Goal: Task Accomplishment & Management: Use online tool/utility

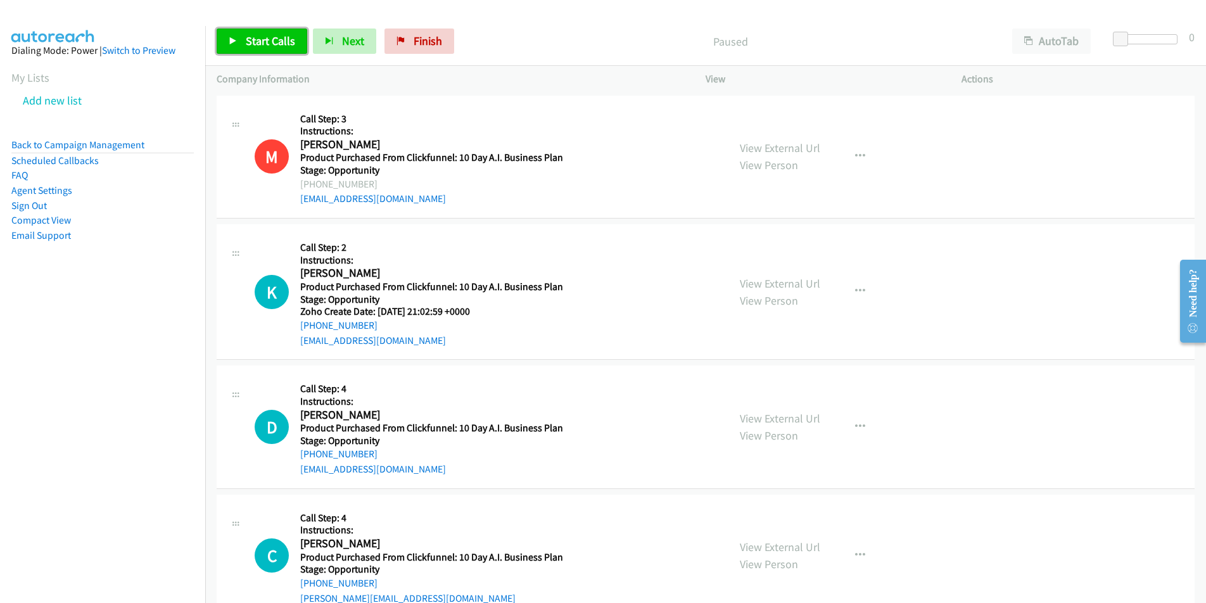
click at [266, 39] on span "Start Calls" at bounding box center [270, 41] width 49 height 15
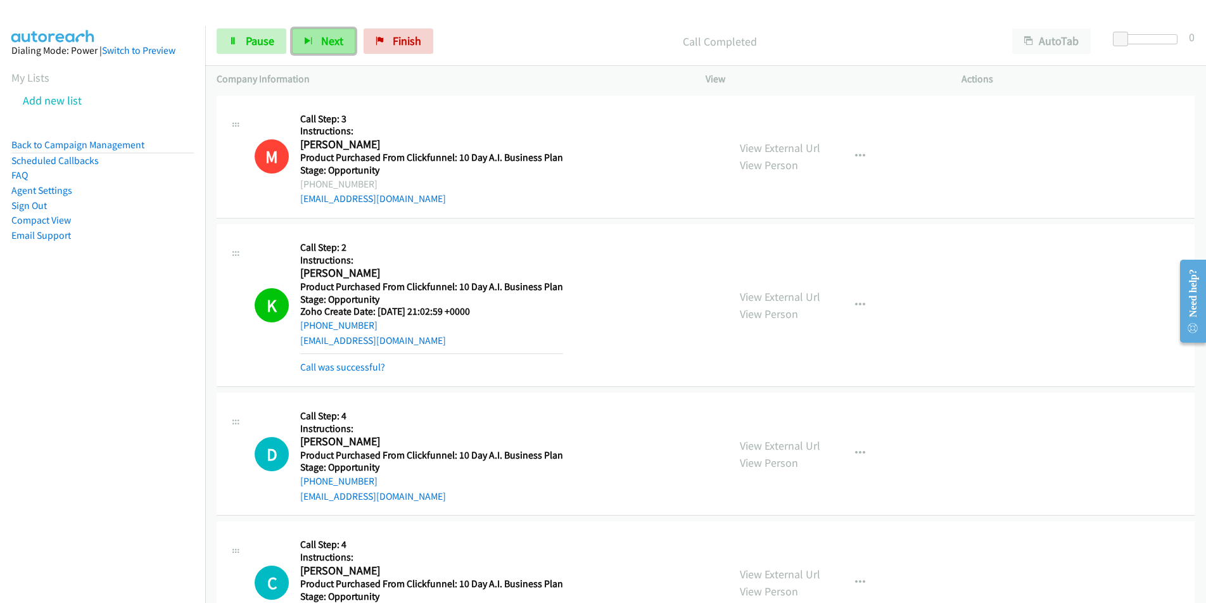
click at [315, 39] on button "Next" at bounding box center [323, 40] width 63 height 25
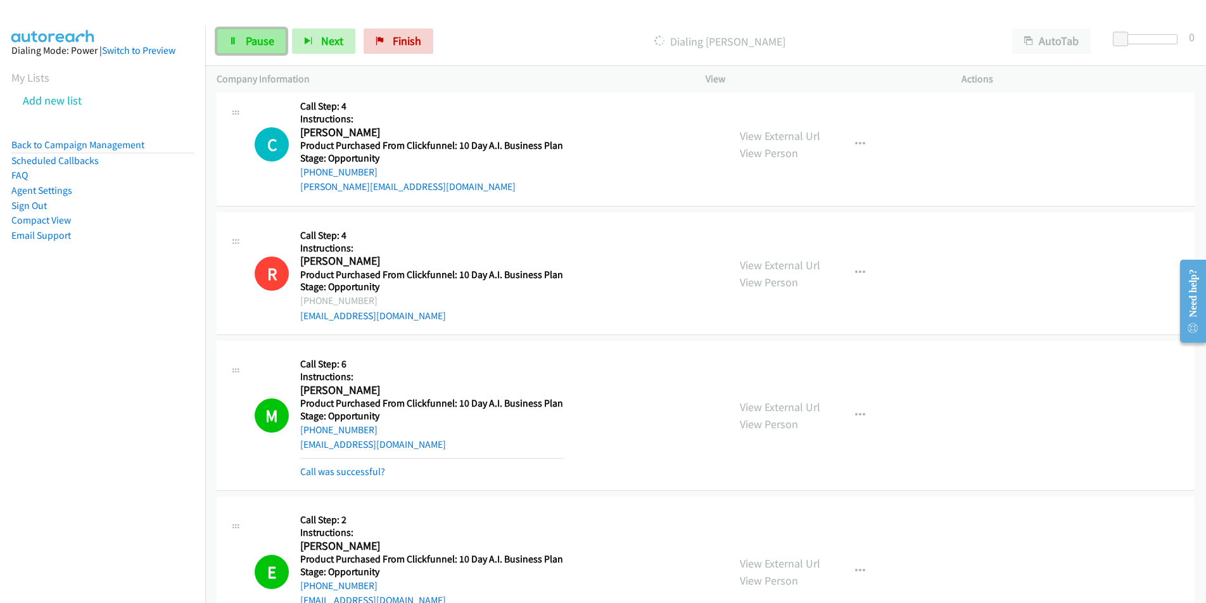
click at [262, 47] on span "Pause" at bounding box center [260, 41] width 28 height 15
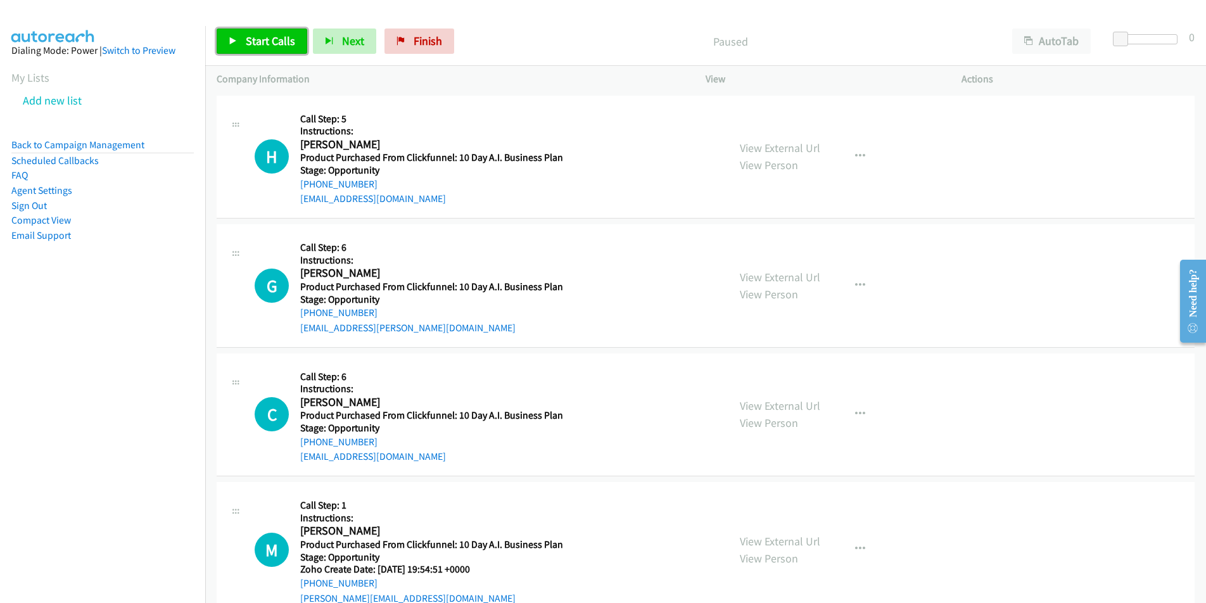
click at [277, 44] on span "Start Calls" at bounding box center [270, 41] width 49 height 15
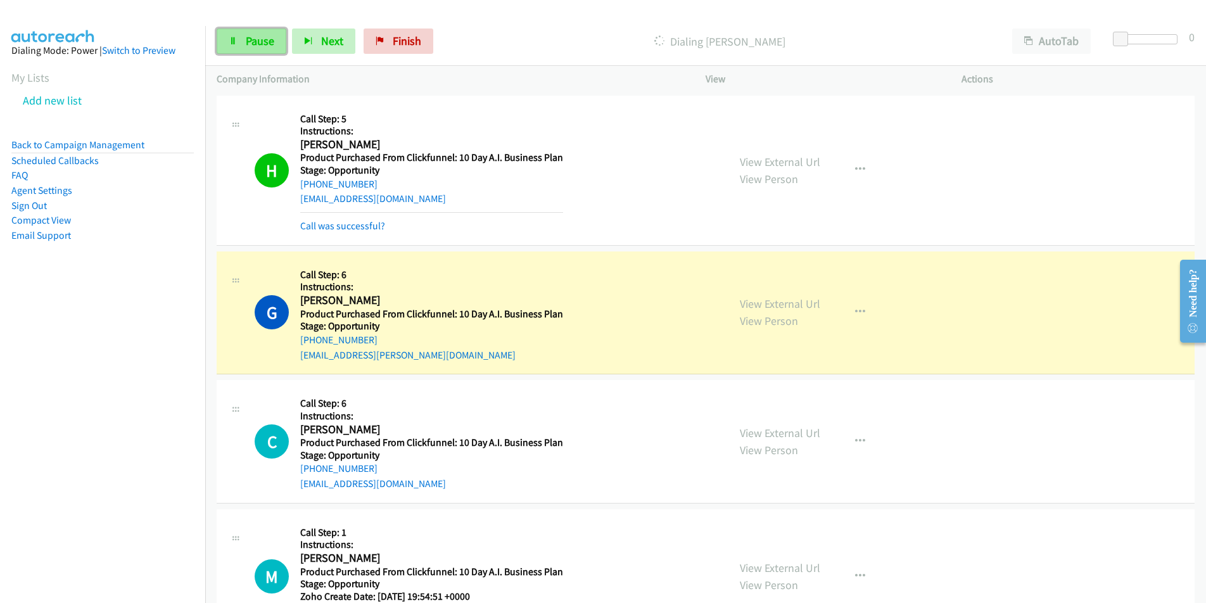
click at [263, 52] on link "Pause" at bounding box center [252, 40] width 70 height 25
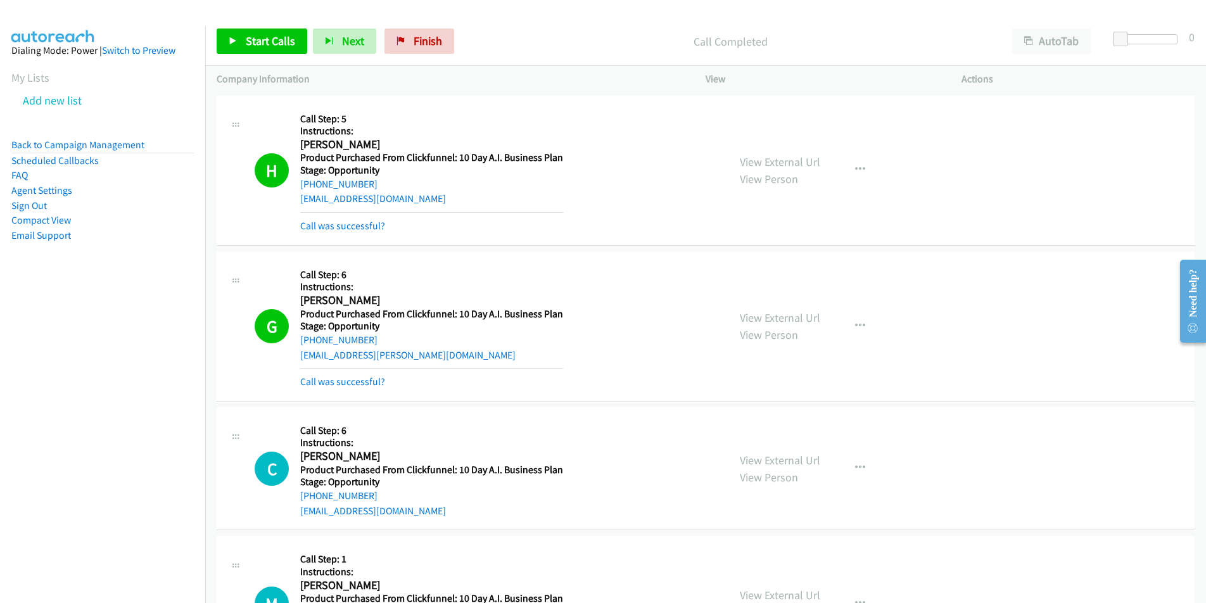
click at [422, 195] on div "haniyyahalaji@gmail.com" at bounding box center [431, 198] width 263 height 15
click at [299, 210] on div "H Callback Scheduled Call Step: 5 Instructions: Haniyyah Alaji America/New_York…" at bounding box center [486, 170] width 462 height 127
click at [417, 203] on div "haniyyahalaji@gmail.com" at bounding box center [431, 198] width 263 height 15
click at [299, 209] on div "H Callback Scheduled Call Step: 5 Instructions: Haniyyah Alaji America/New_York…" at bounding box center [486, 170] width 462 height 127
click at [297, 204] on div "H Callback Scheduled Call Step: 5 Instructions: Haniyyah Alaji America/New_York…" at bounding box center [486, 170] width 462 height 127
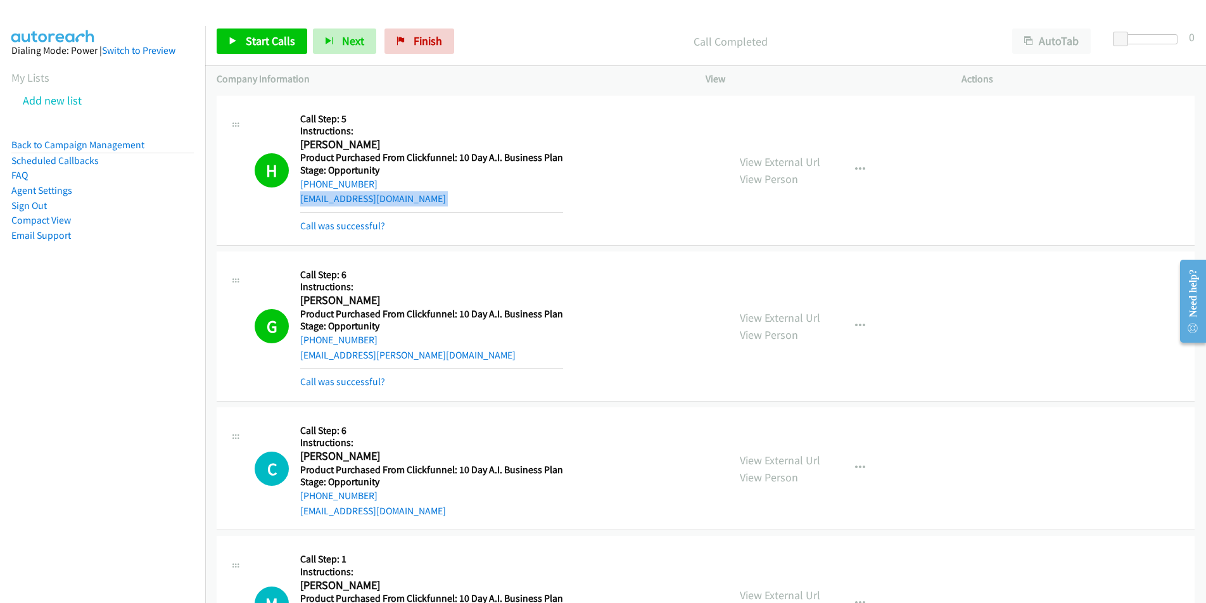
copy div "haniyyahalaji@gmail.com"
click at [338, 224] on link "Call was successful?" at bounding box center [342, 226] width 85 height 12
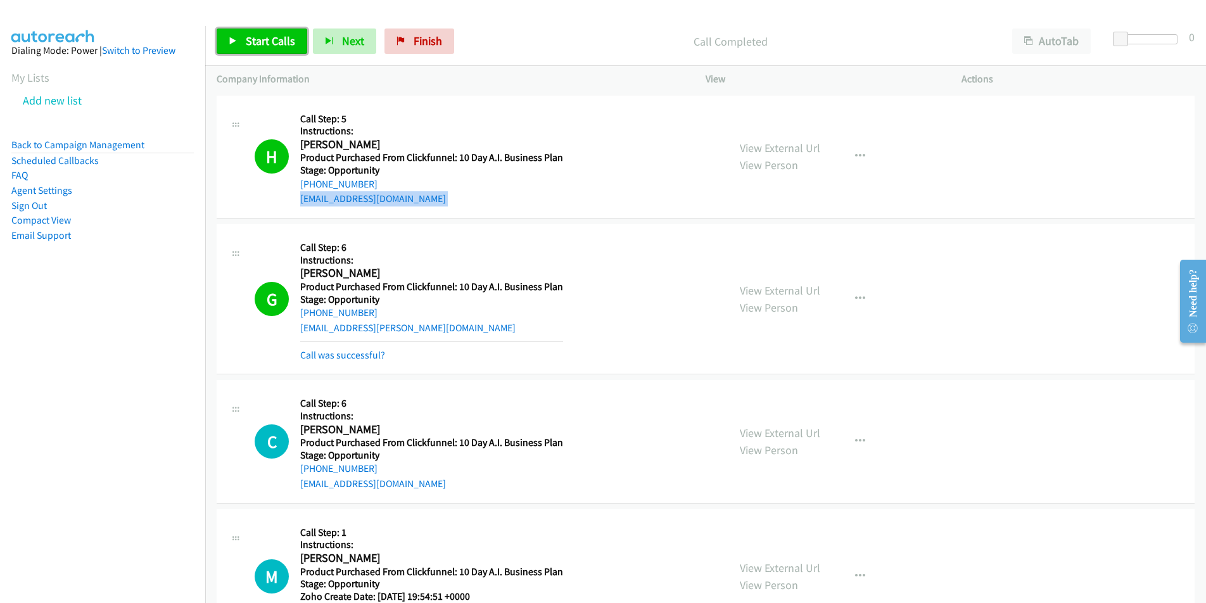
click at [262, 41] on span "Start Calls" at bounding box center [270, 41] width 49 height 15
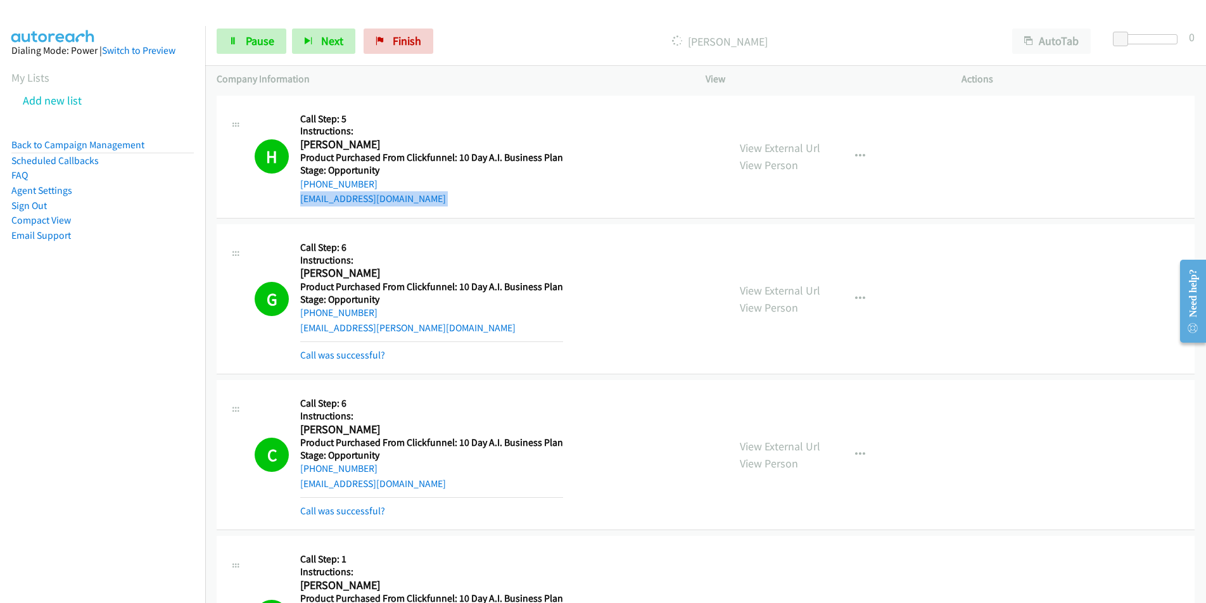
scroll to position [438, 0]
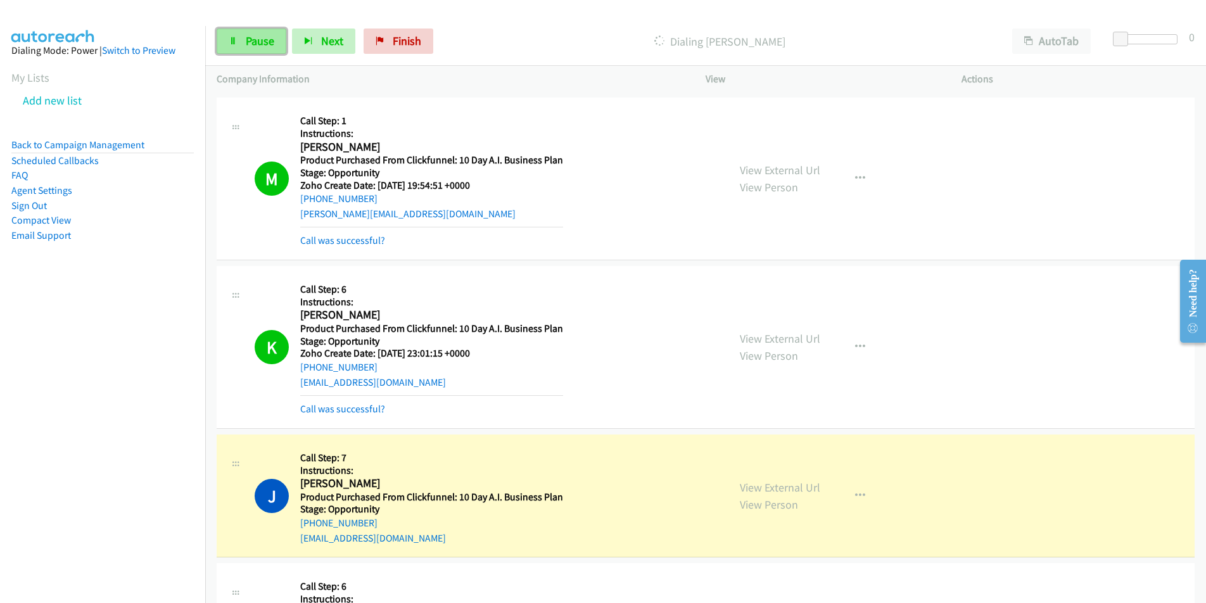
click at [239, 45] on link "Pause" at bounding box center [252, 40] width 70 height 25
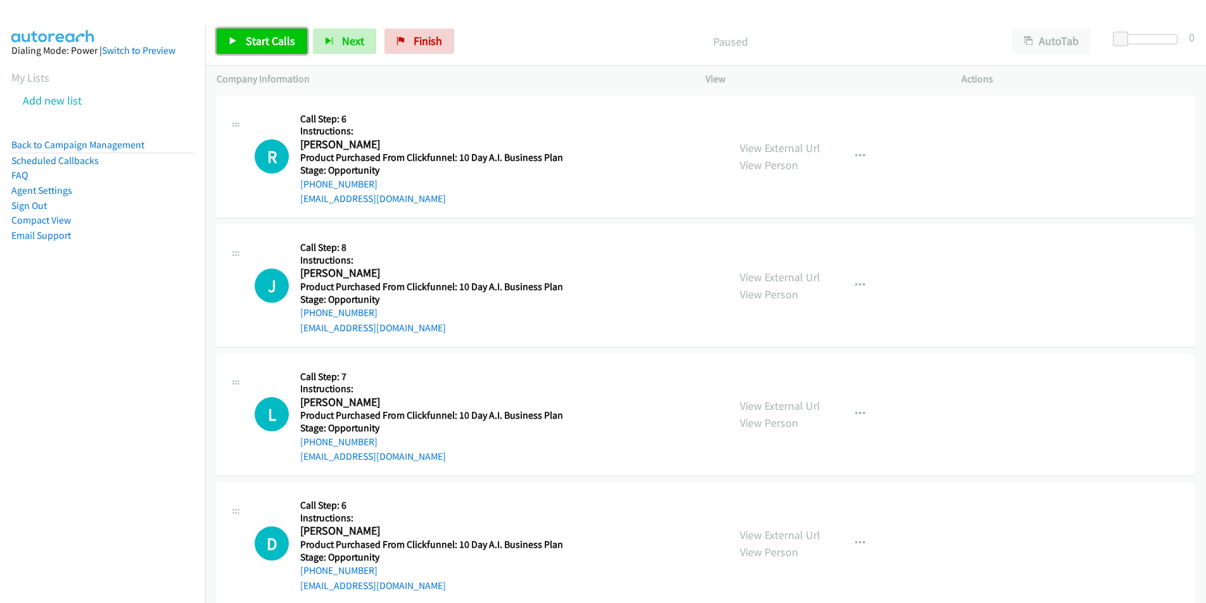
click at [242, 42] on link "Start Calls" at bounding box center [262, 40] width 91 height 25
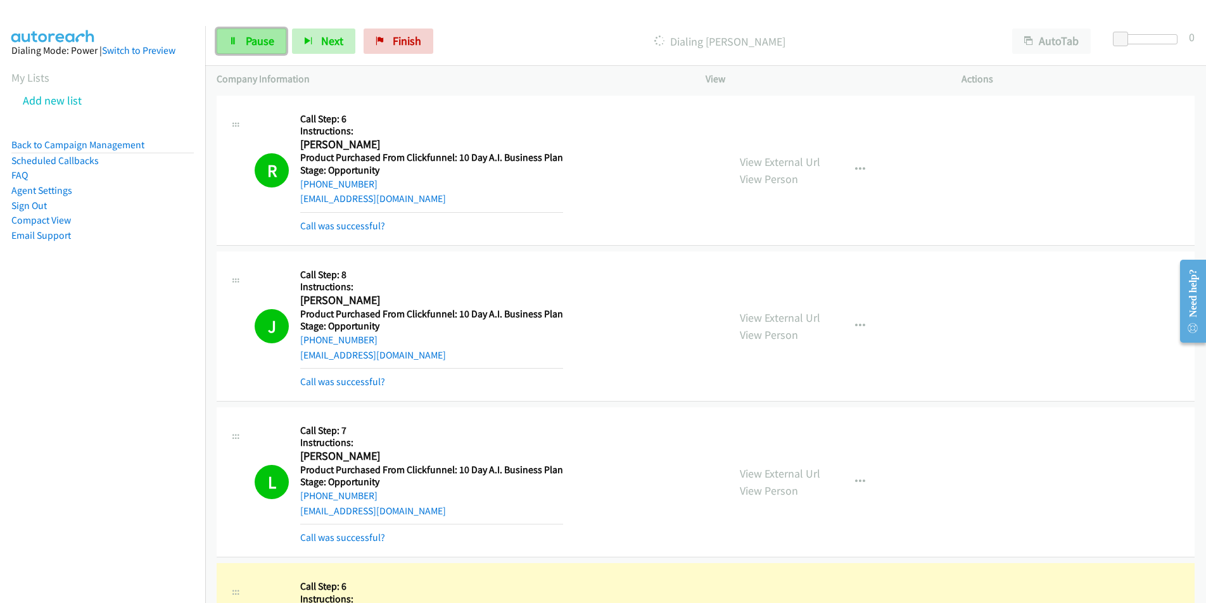
click at [255, 36] on span "Pause" at bounding box center [260, 41] width 28 height 15
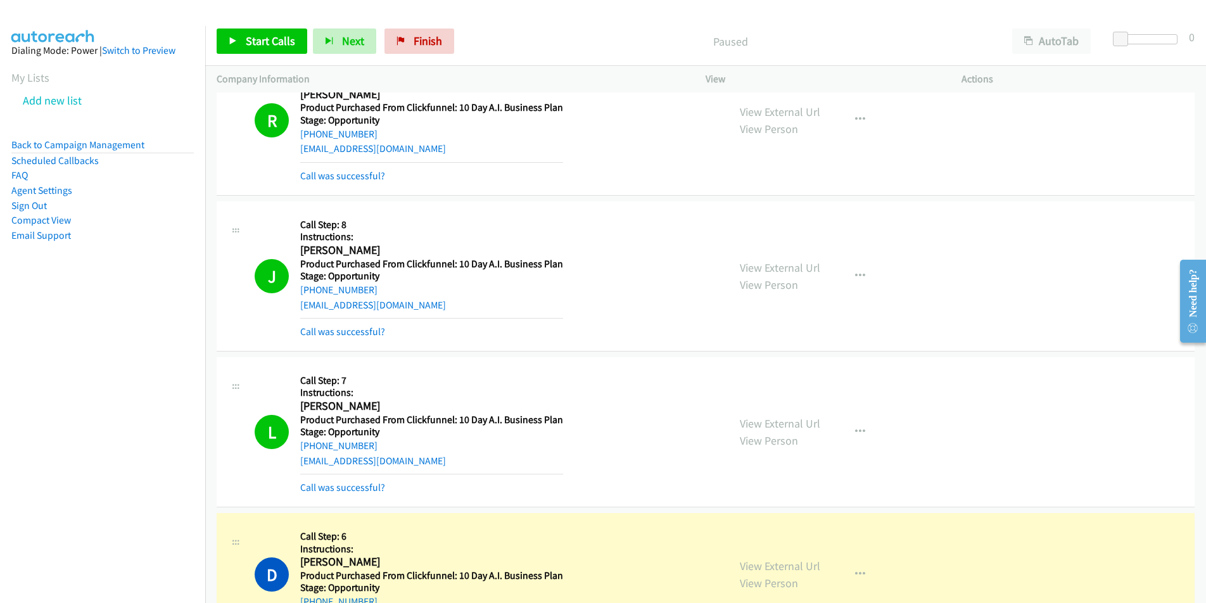
scroll to position [51, 0]
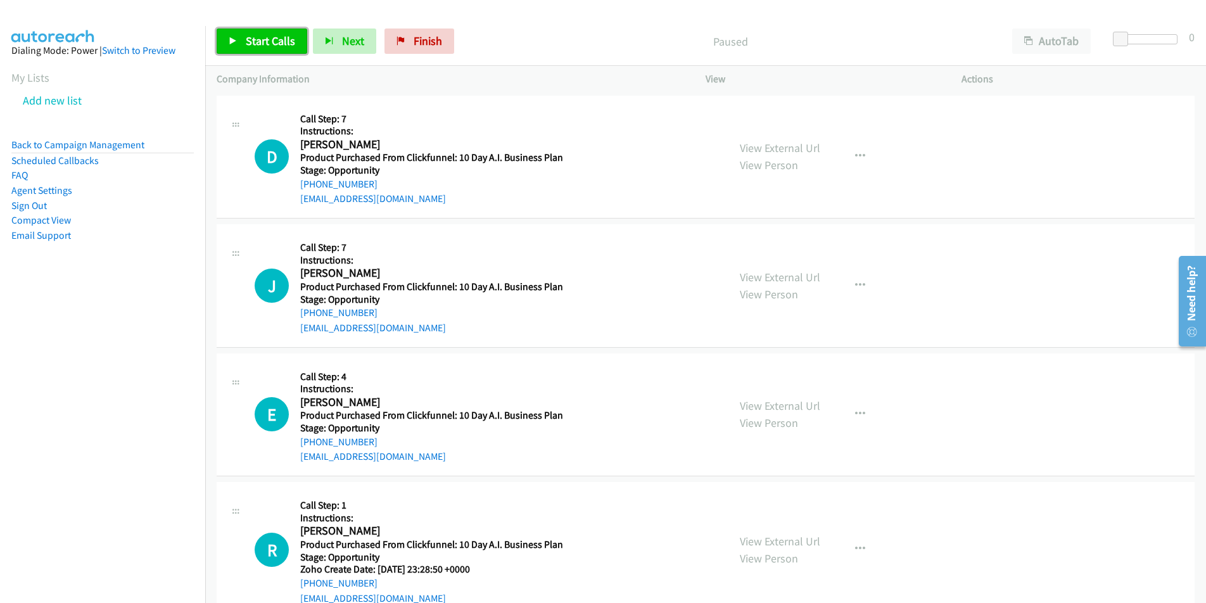
click at [270, 31] on link "Start Calls" at bounding box center [262, 40] width 91 height 25
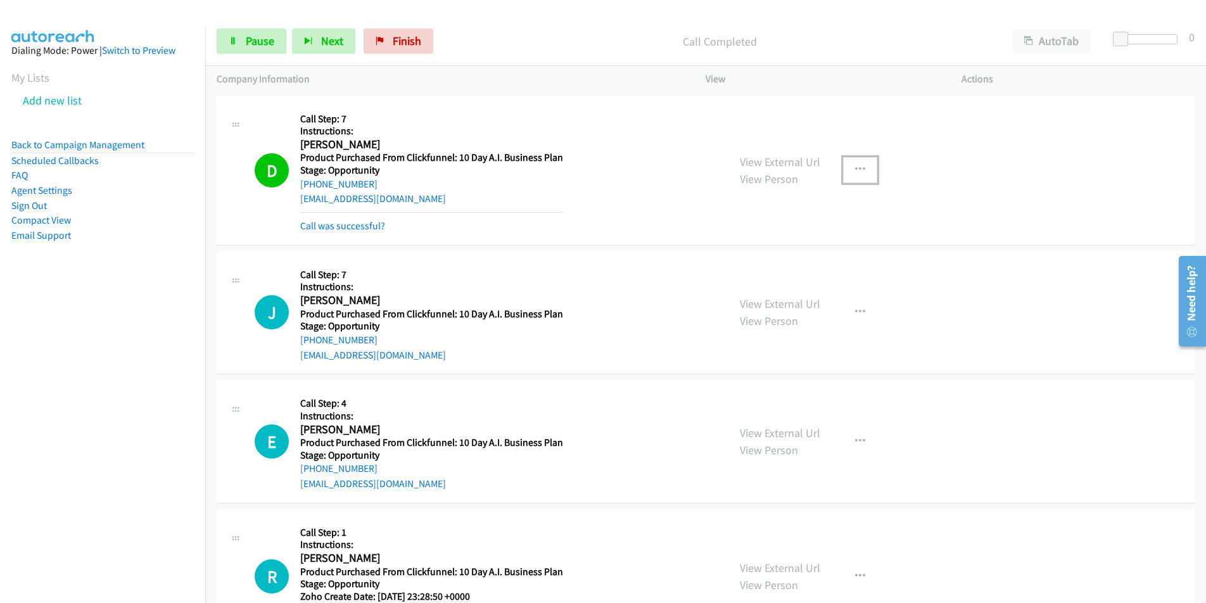
click at [855, 169] on icon "button" at bounding box center [860, 170] width 10 height 10
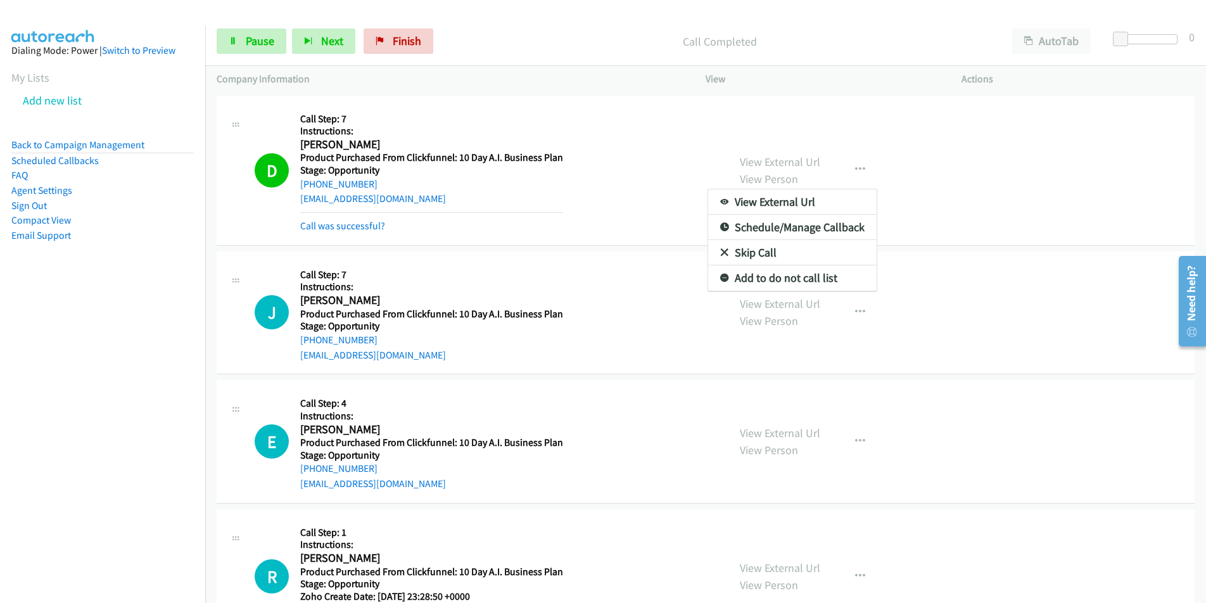
click at [988, 201] on div at bounding box center [603, 301] width 1206 height 603
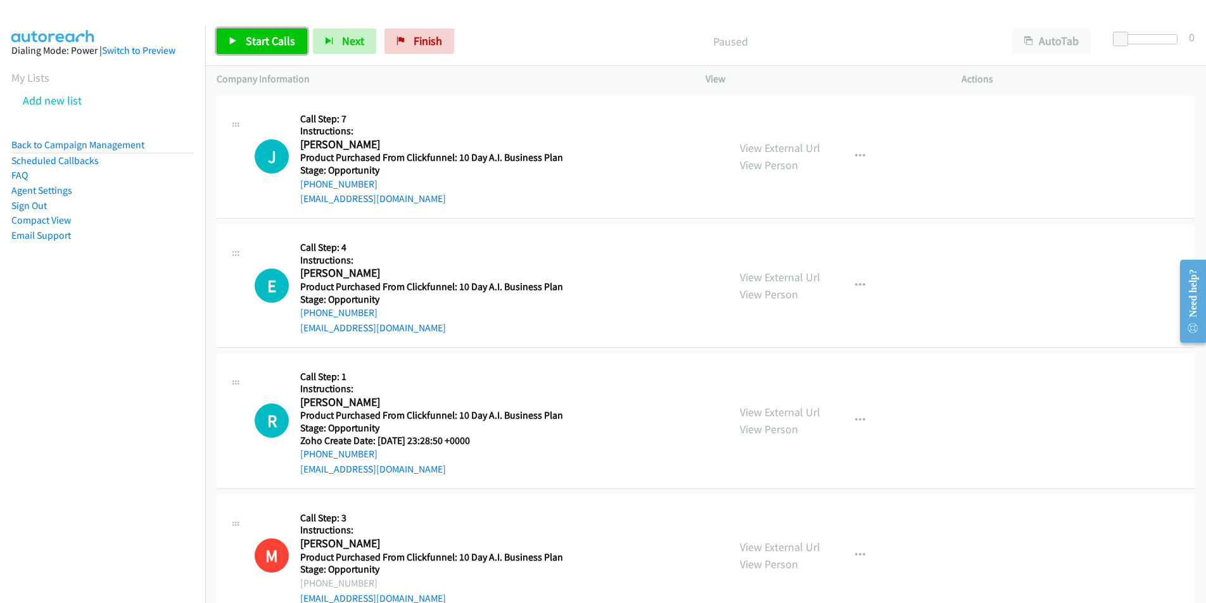
click at [274, 43] on span "Start Calls" at bounding box center [270, 41] width 49 height 15
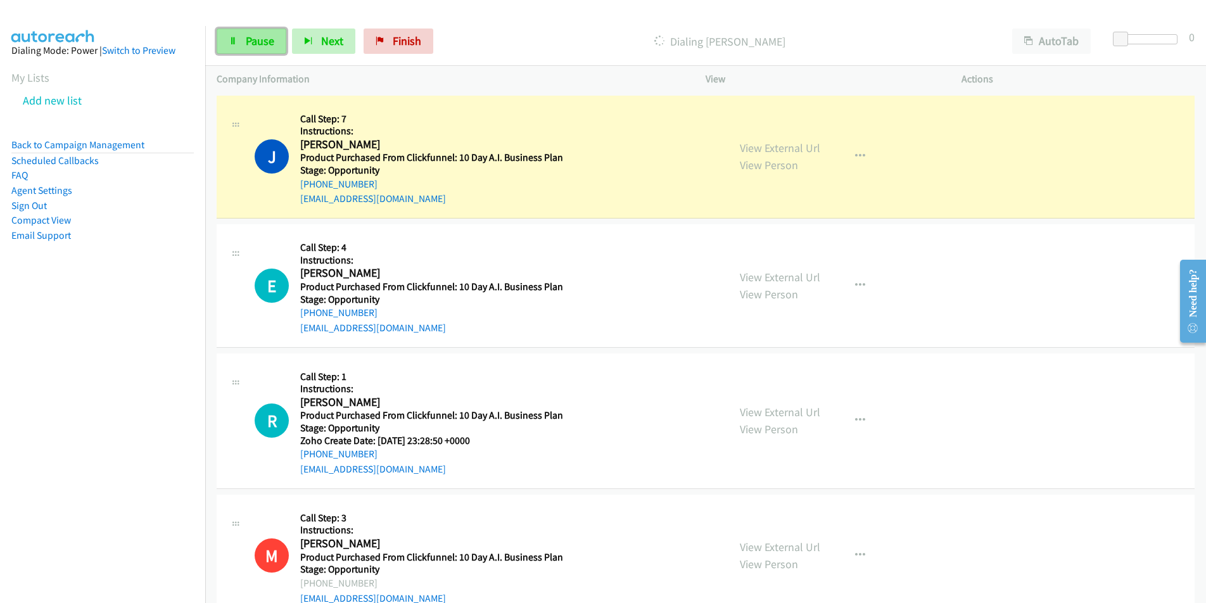
click at [267, 35] on span "Pause" at bounding box center [260, 41] width 28 height 15
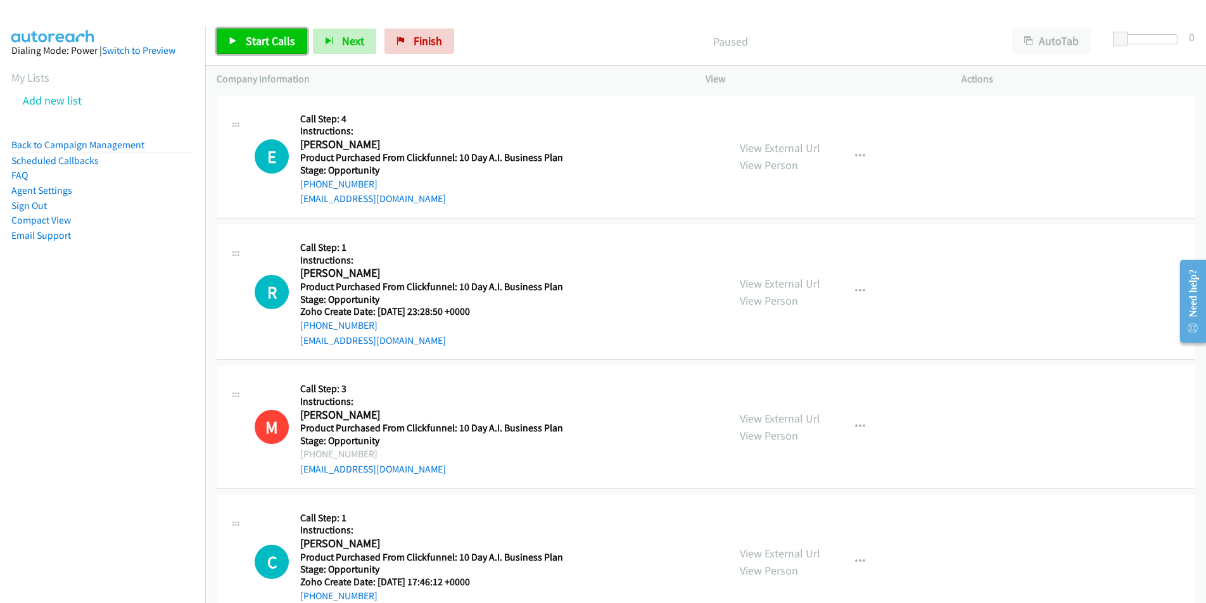
click at [266, 51] on link "Start Calls" at bounding box center [262, 40] width 91 height 25
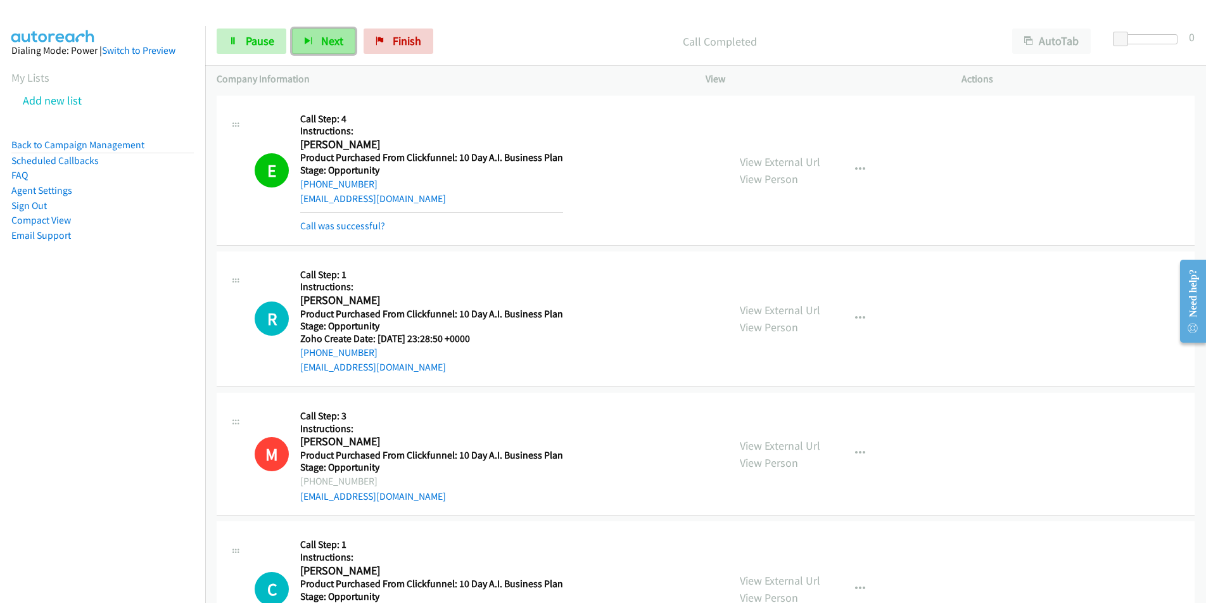
click at [322, 35] on span "Next" at bounding box center [332, 41] width 22 height 15
